Goal: Task Accomplishment & Management: Use online tool/utility

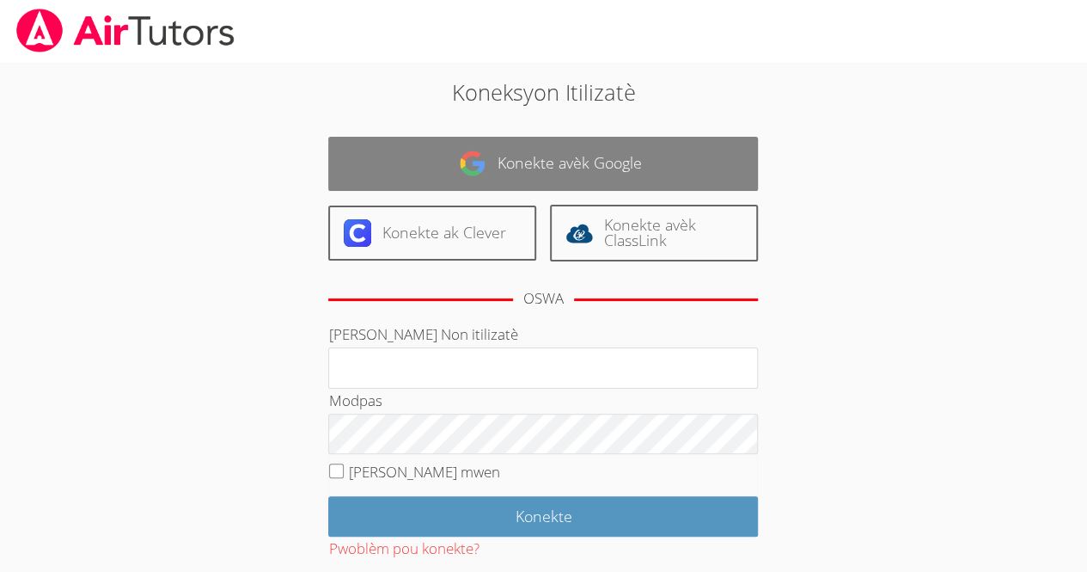
click at [521, 176] on link "Konekte avèk Google" at bounding box center [543, 164] width 430 height 54
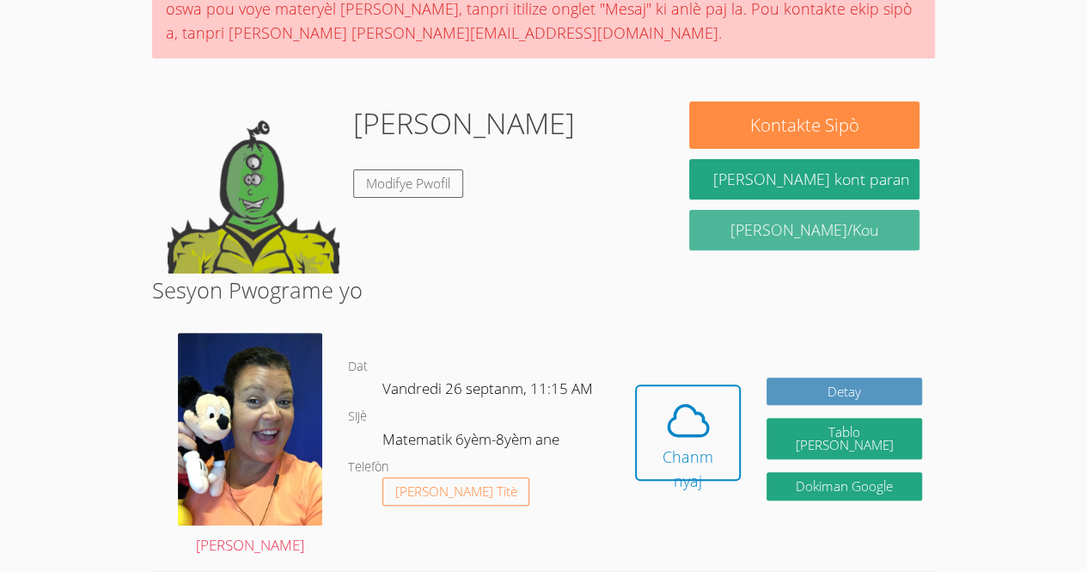
scroll to position [181, 0]
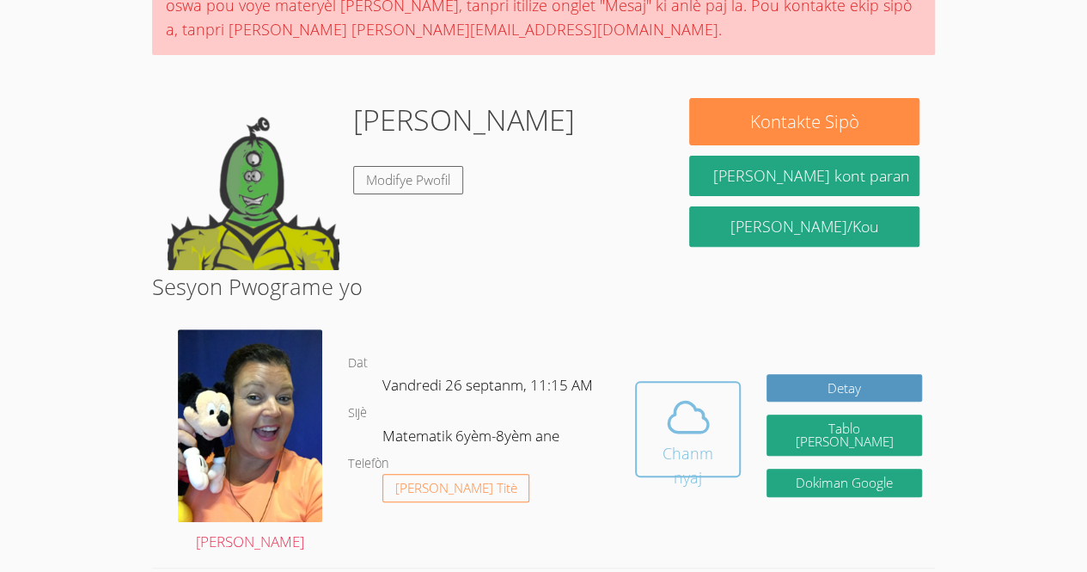
click at [677, 436] on icon at bounding box center [688, 417] width 48 height 48
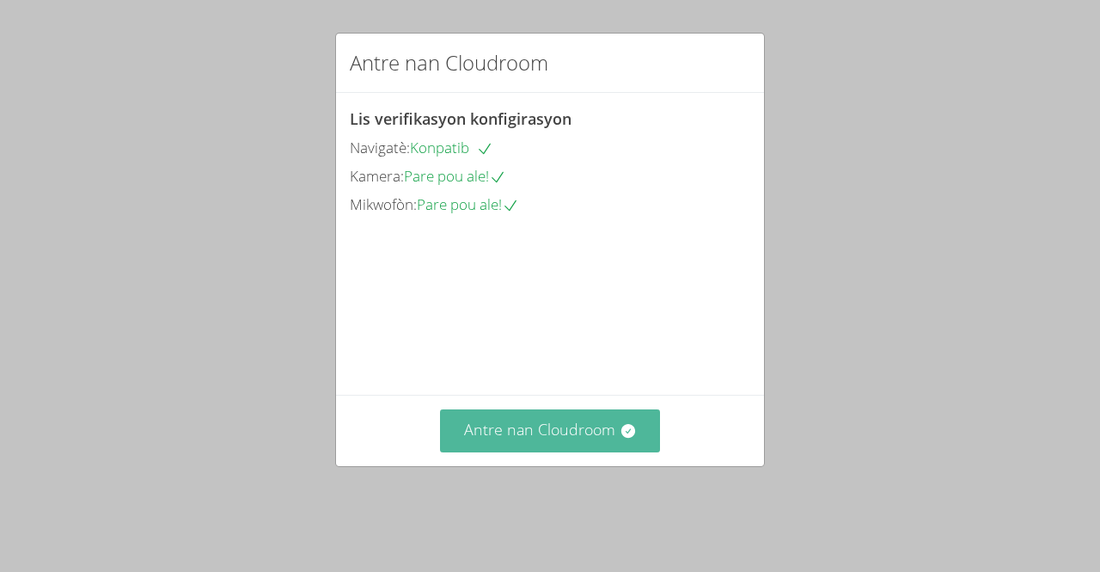
click at [548, 439] on font "Antre nan Cloudroom" at bounding box center [539, 429] width 151 height 21
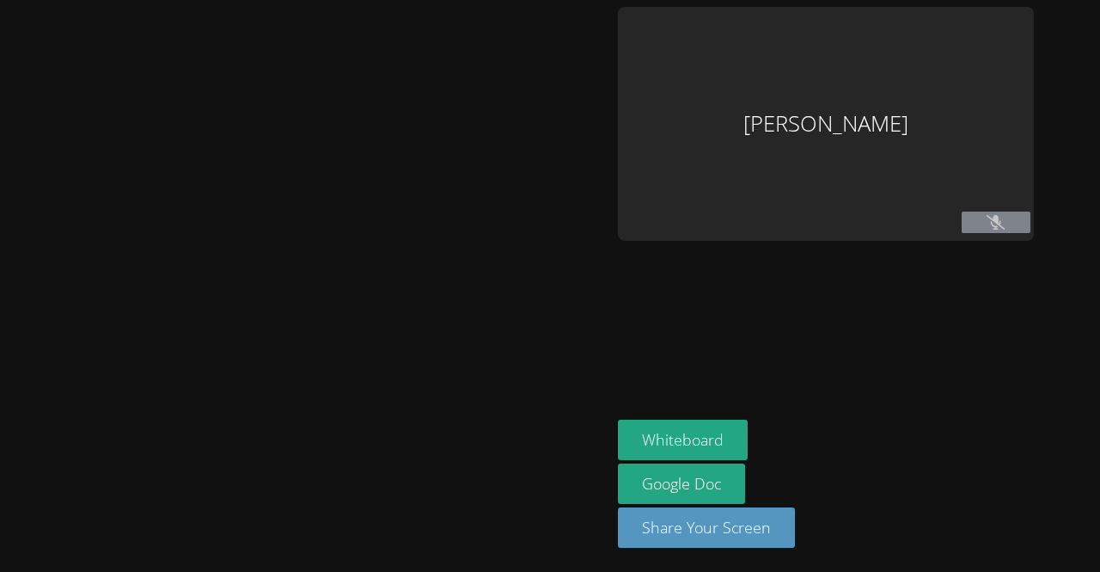
click at [548, 444] on div at bounding box center [305, 286] width 597 height 558
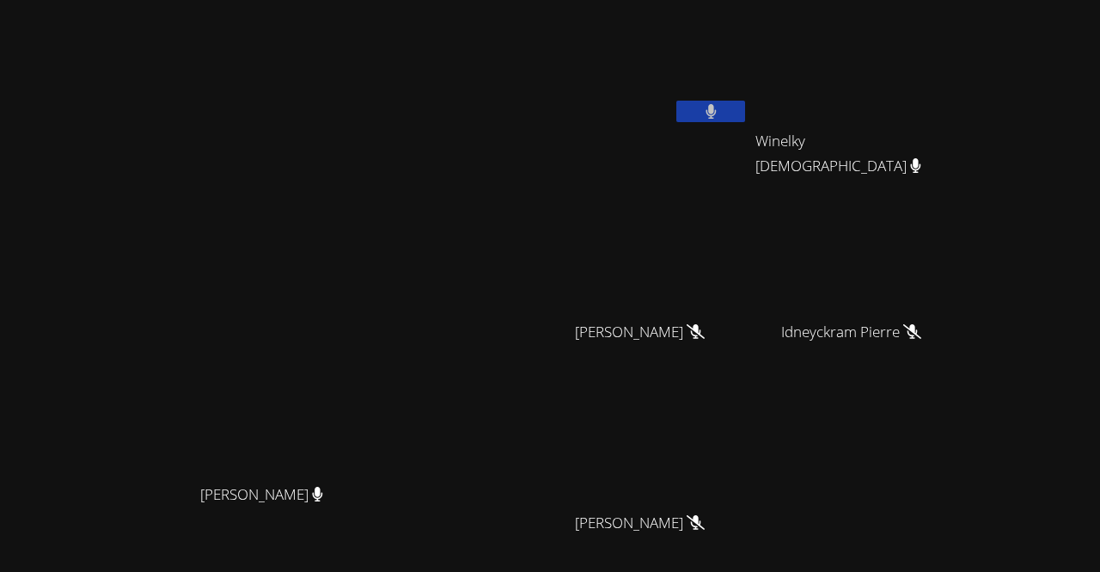
drag, startPoint x: 548, startPoint y: 444, endPoint x: 517, endPoint y: 389, distance: 62.0
click at [517, 389] on div "Peggy Koutas Peggy Koutas" at bounding box center [268, 362] width 523 height 711
click at [749, 288] on video at bounding box center [646, 255] width 205 height 115
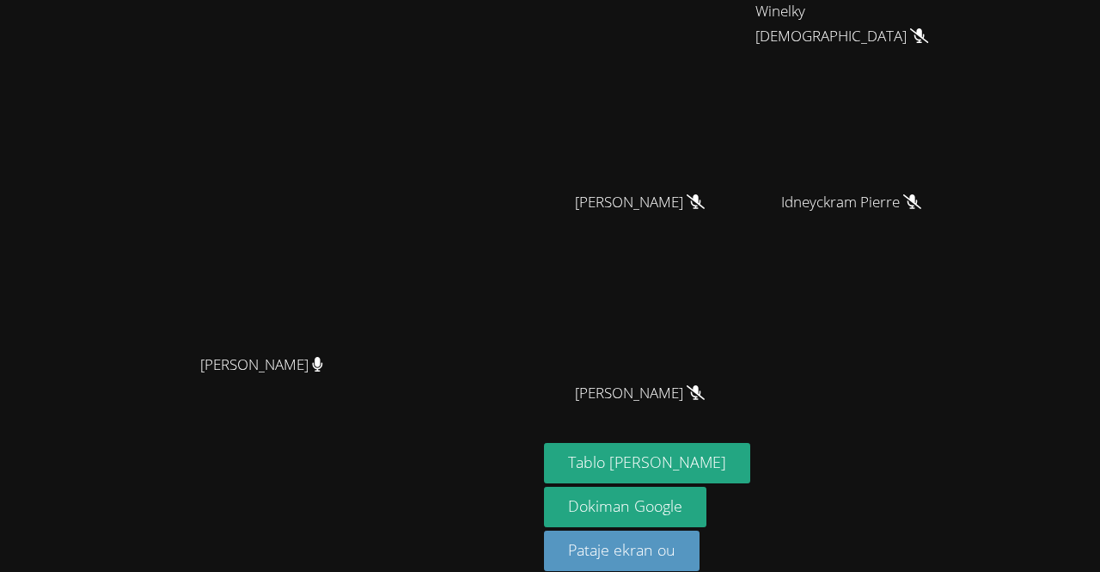
scroll to position [150, 0]
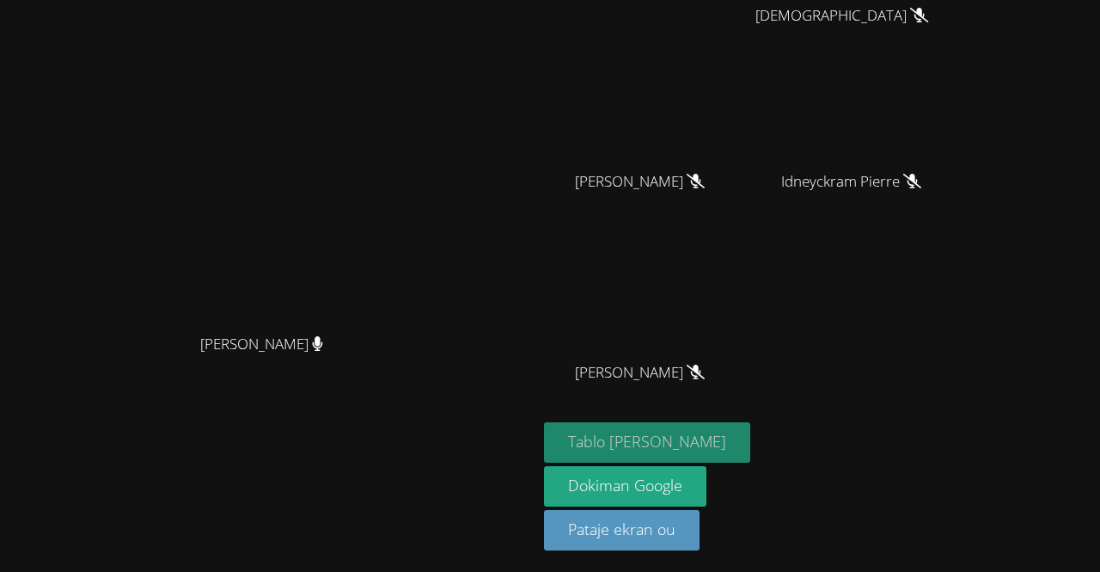
click at [677, 441] on font "Tablo [PERSON_NAME]" at bounding box center [647, 441] width 158 height 21
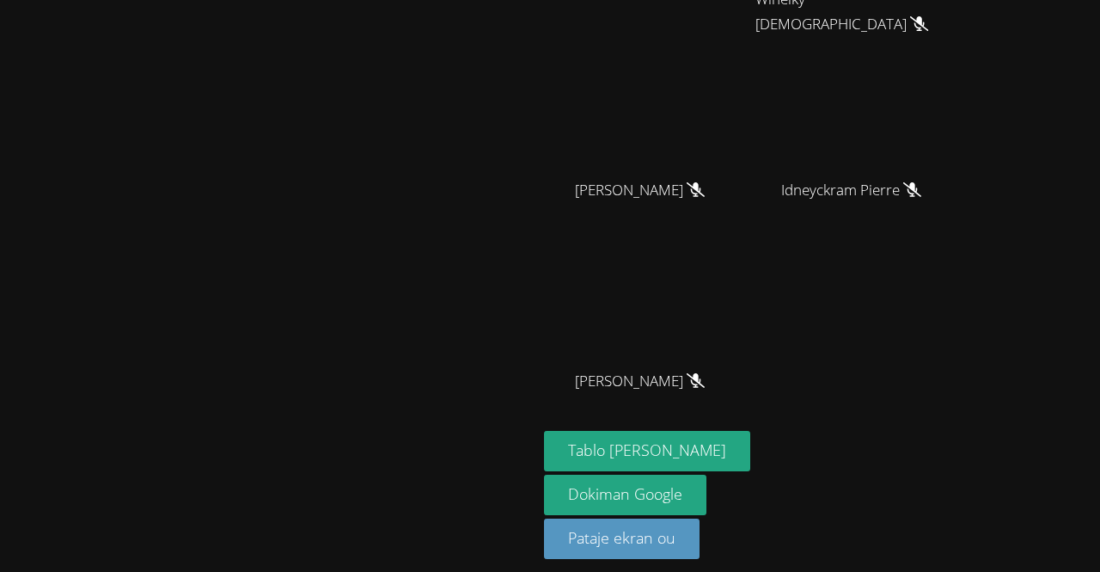
scroll to position [0, 0]
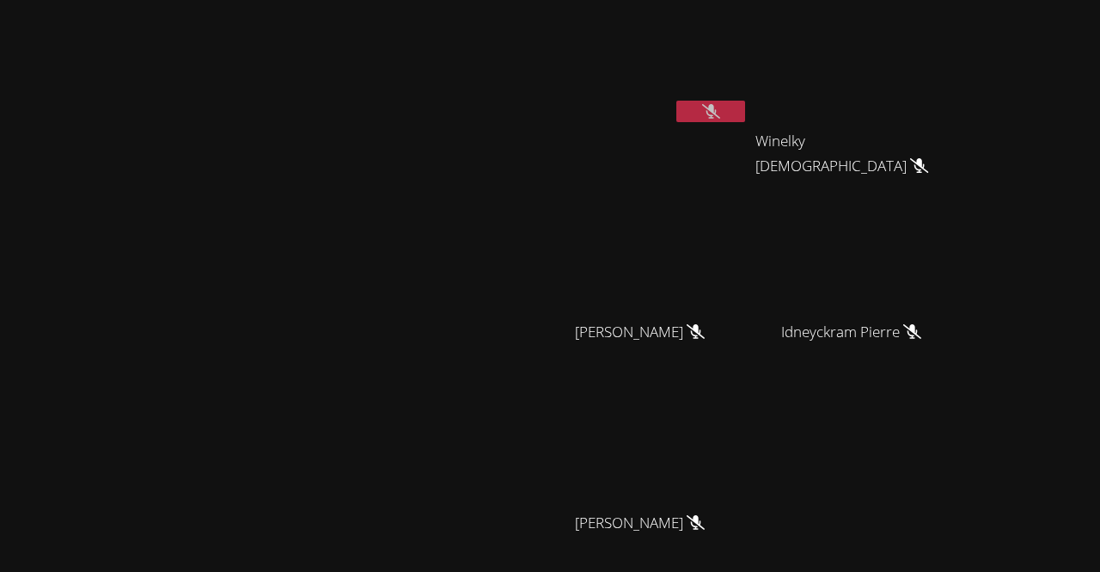
click at [720, 106] on icon at bounding box center [711, 111] width 18 height 15
click at [960, 433] on div "Rivaldo Jean Winelky Thelemaque Winelky Thelemaque Delfio Gonzalez Garcia Delfi…" at bounding box center [752, 290] width 416 height 566
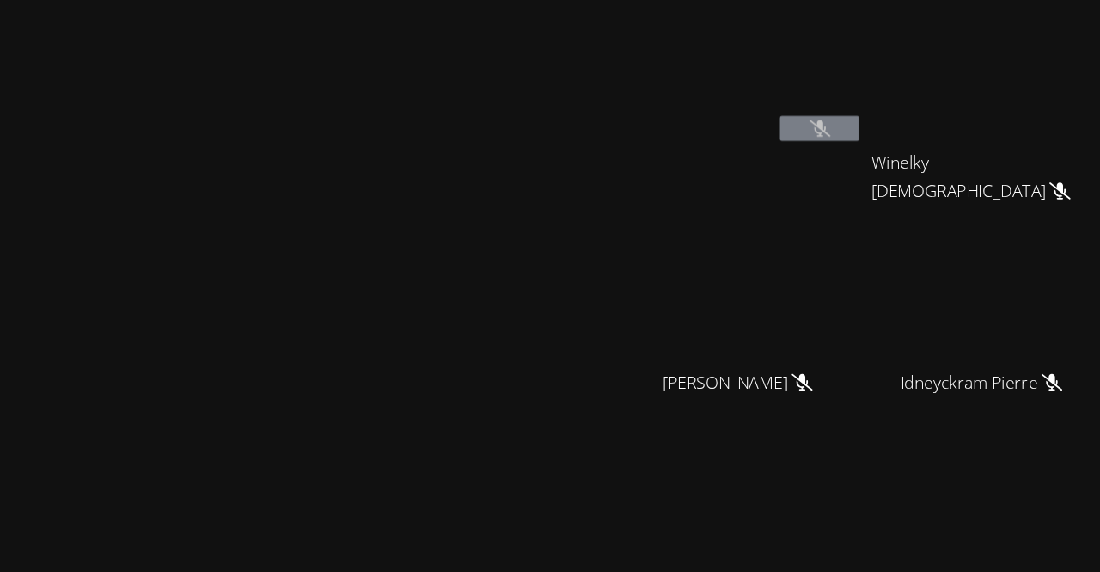
click at [720, 110] on icon at bounding box center [711, 111] width 18 height 15
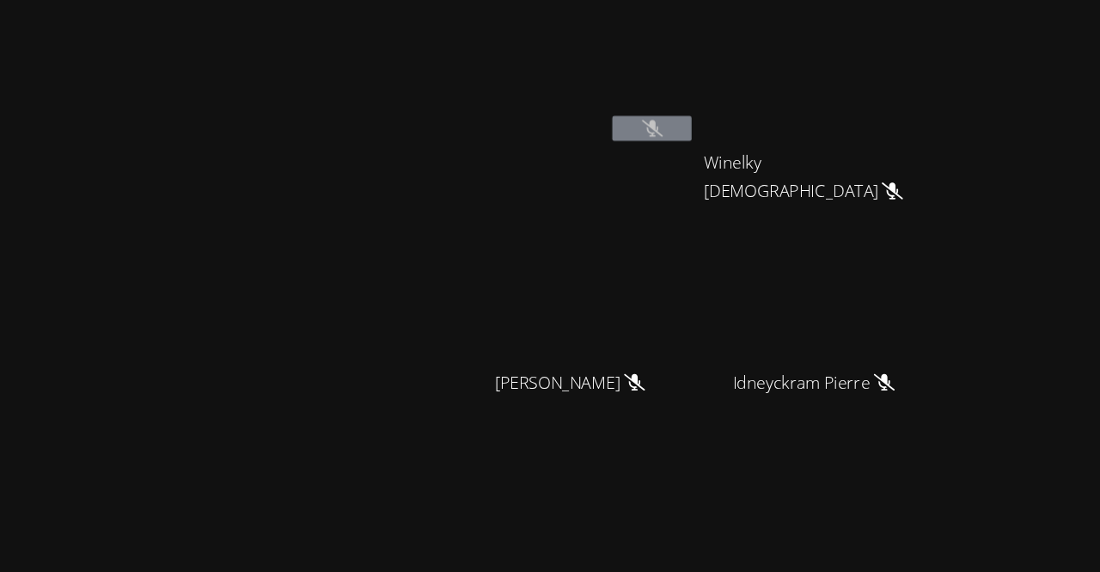
click at [928, 158] on icon at bounding box center [919, 165] width 18 height 15
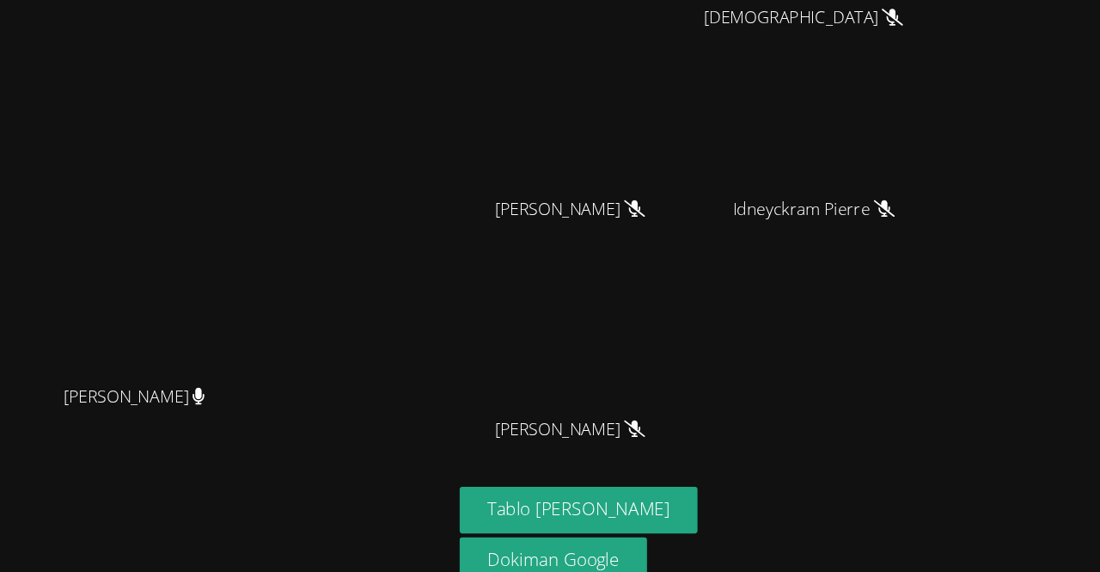
scroll to position [113, 0]
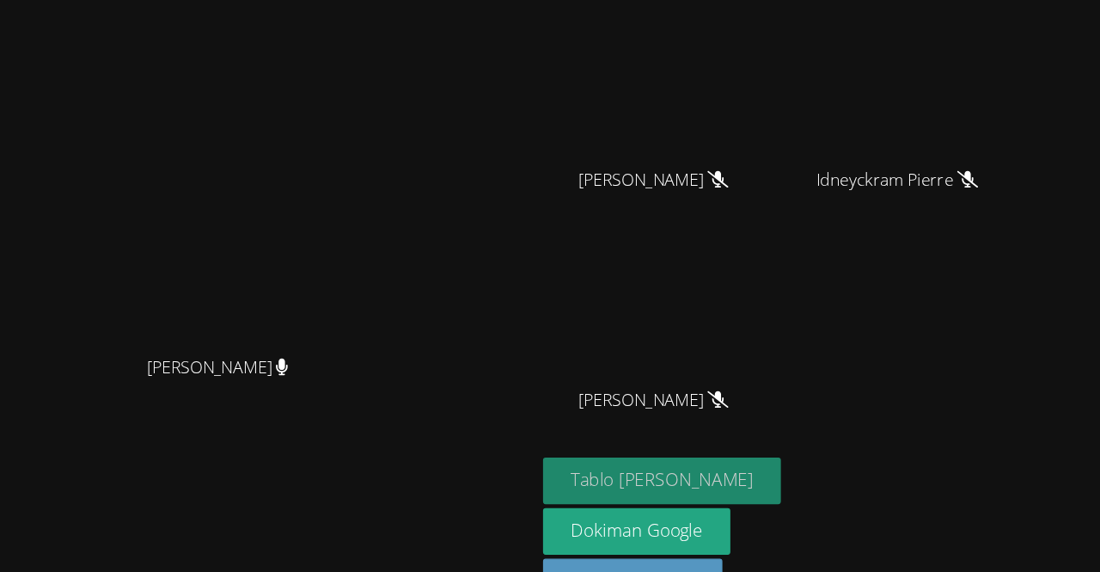
click at [674, 468] on font "Tablo [PERSON_NAME]" at bounding box center [647, 478] width 158 height 21
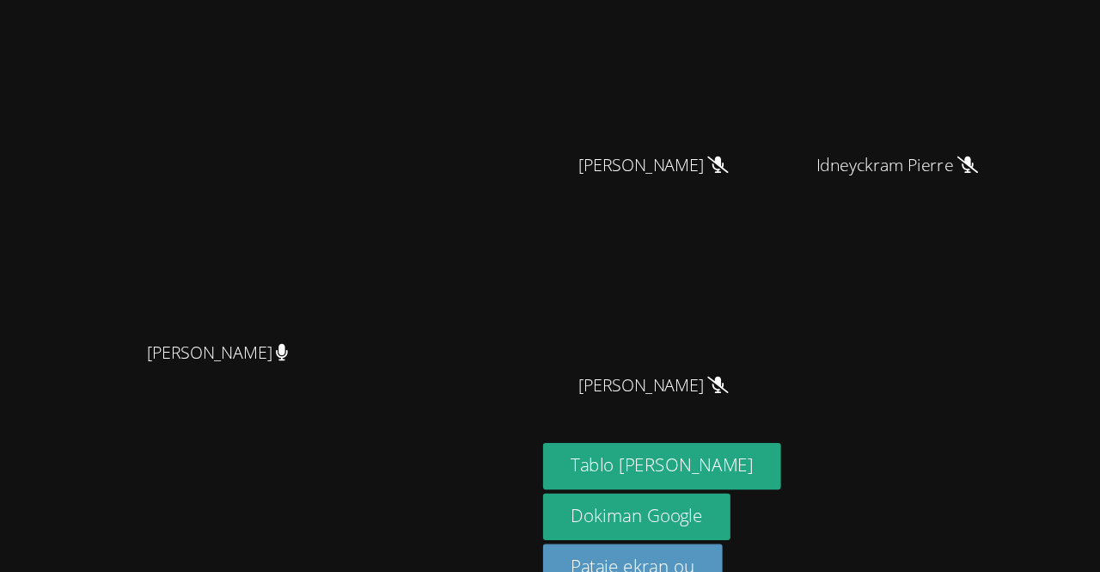
scroll to position [129, 0]
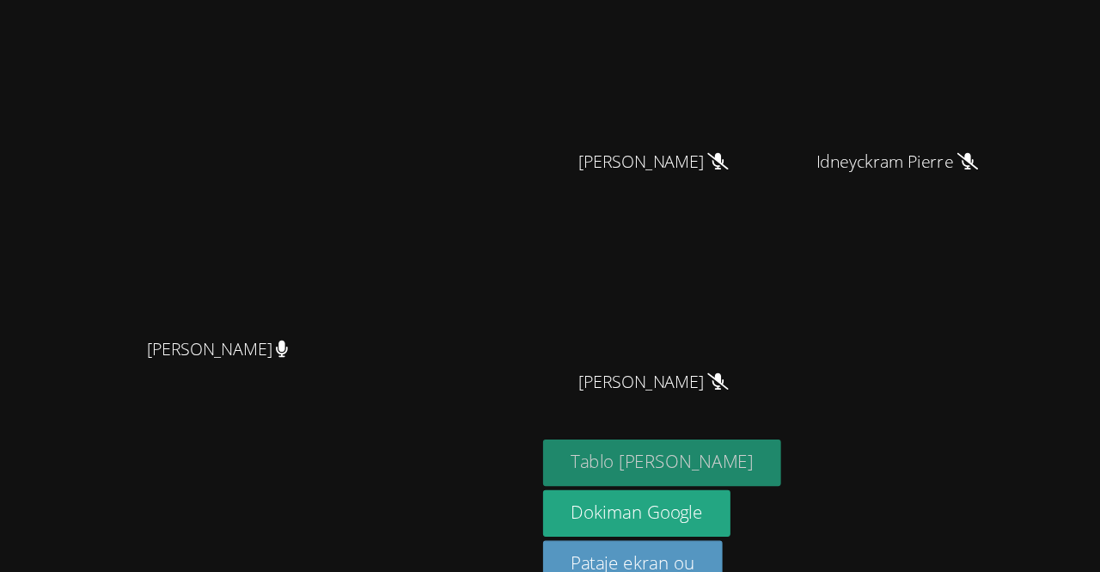
click at [702, 458] on font "Tablo [PERSON_NAME]" at bounding box center [647, 462] width 158 height 21
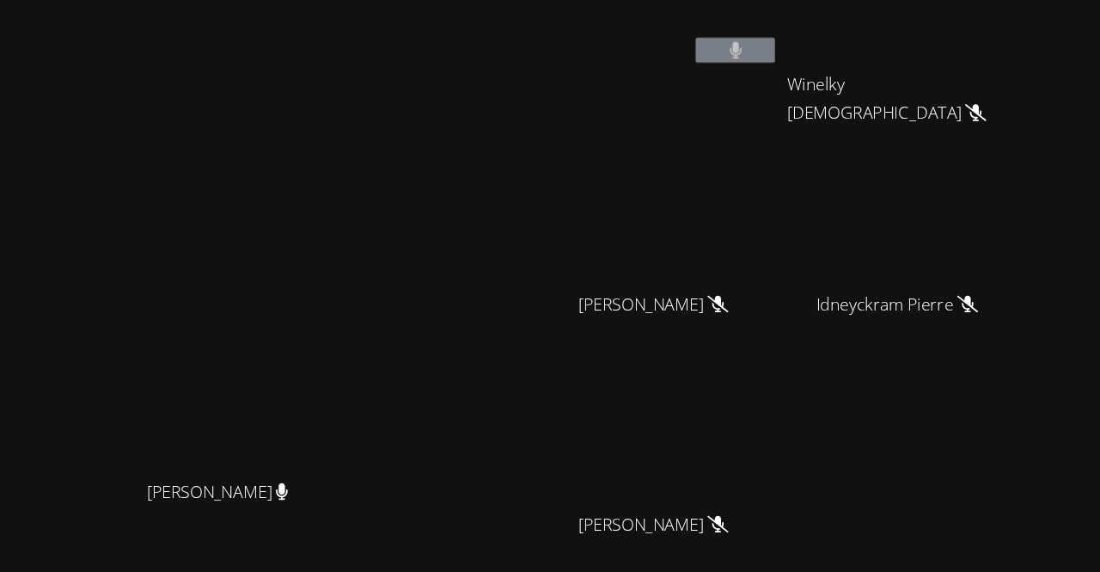
scroll to position [0, 0]
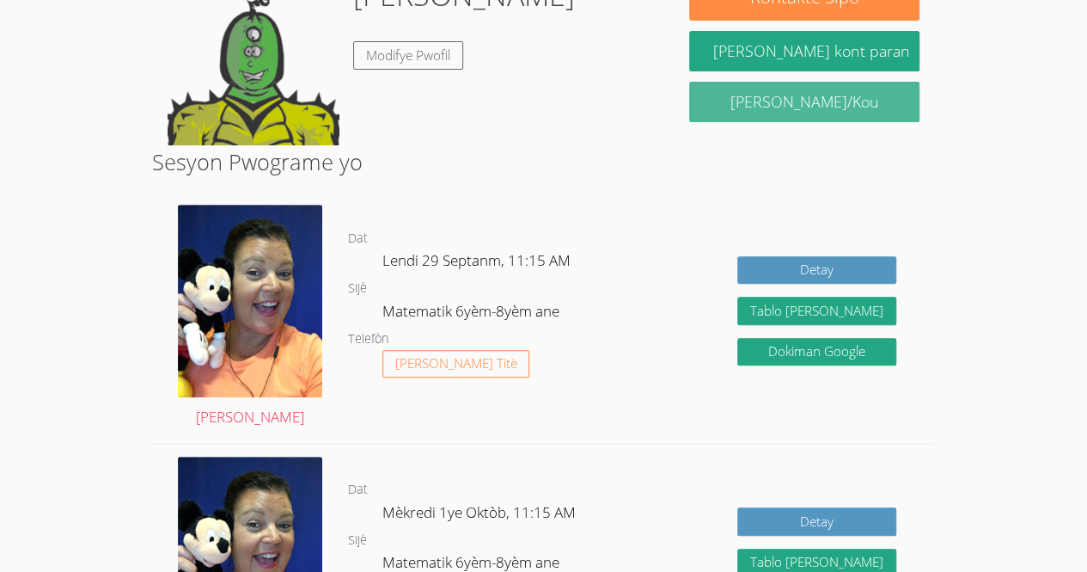
scroll to position [242, 0]
